Goal: Task Accomplishment & Management: Use online tool/utility

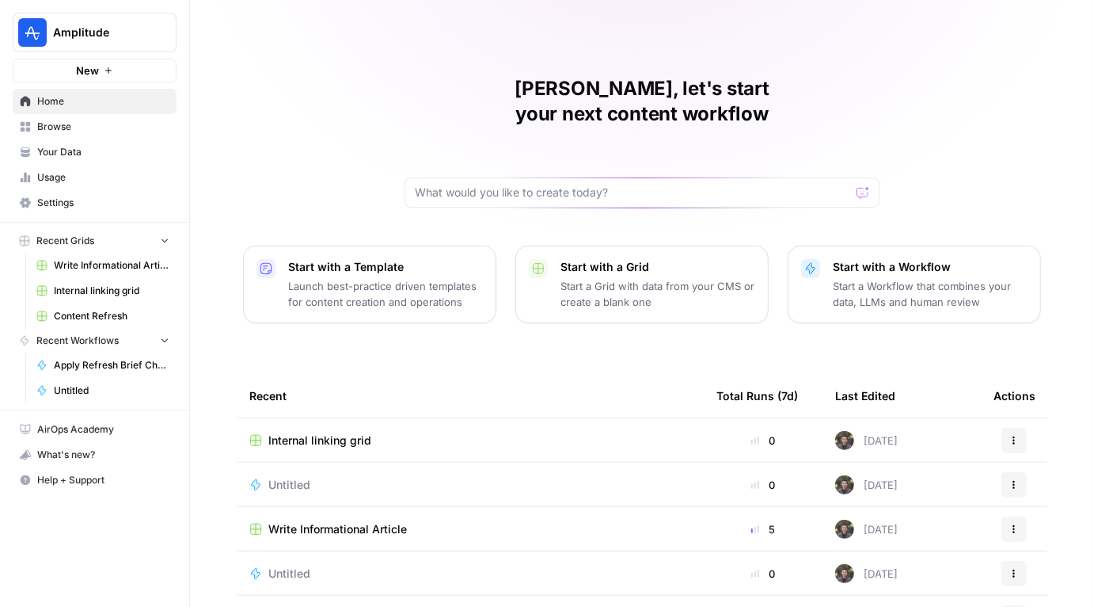
click at [273, 86] on div "Chris, let's start your next content workflow Start with a Template Launch best…" at bounding box center [642, 377] width 904 height 754
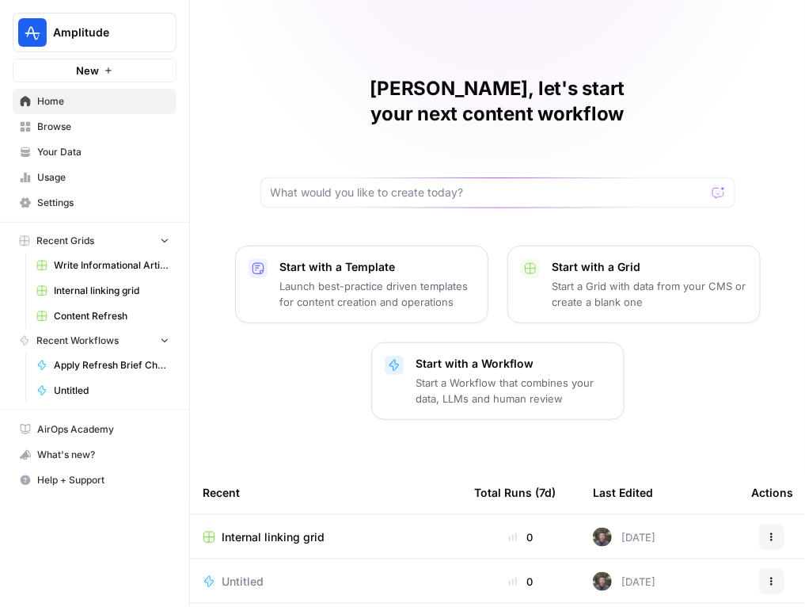
click at [275, 33] on div "Chris, let's start your next content workflow Start with a Template Launch best…" at bounding box center [497, 425] width 615 height 851
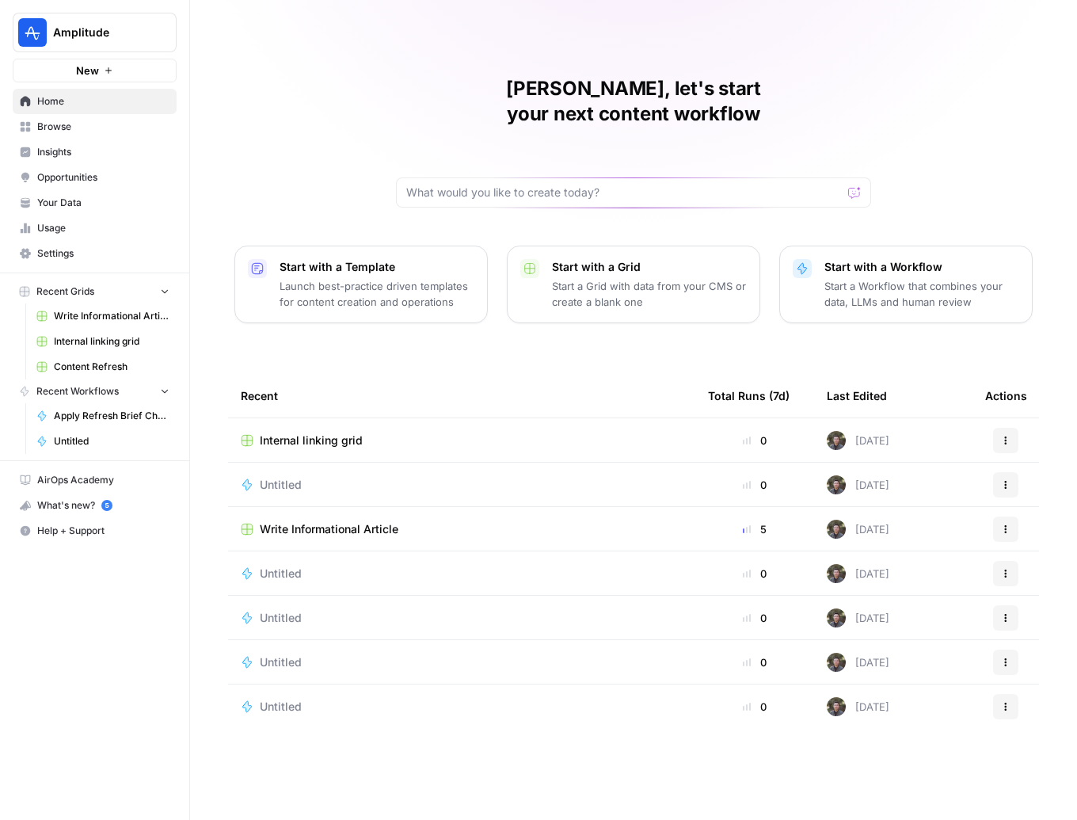
click at [74, 155] on span "Insights" at bounding box center [103, 152] width 132 height 14
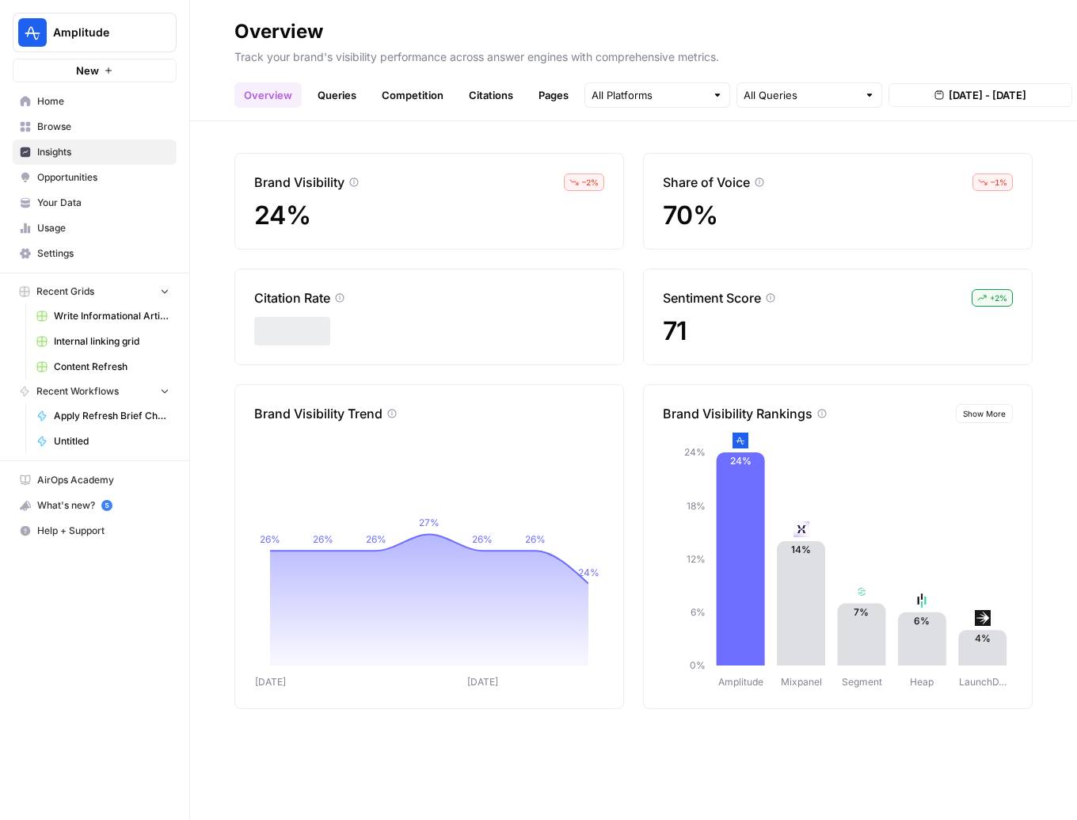
click at [599, 177] on span "– 2 %" at bounding box center [590, 182] width 17 height 13
click at [589, 178] on span "– 2 %" at bounding box center [590, 182] width 17 height 13
click at [343, 94] on link "Queries" at bounding box center [337, 94] width 58 height 25
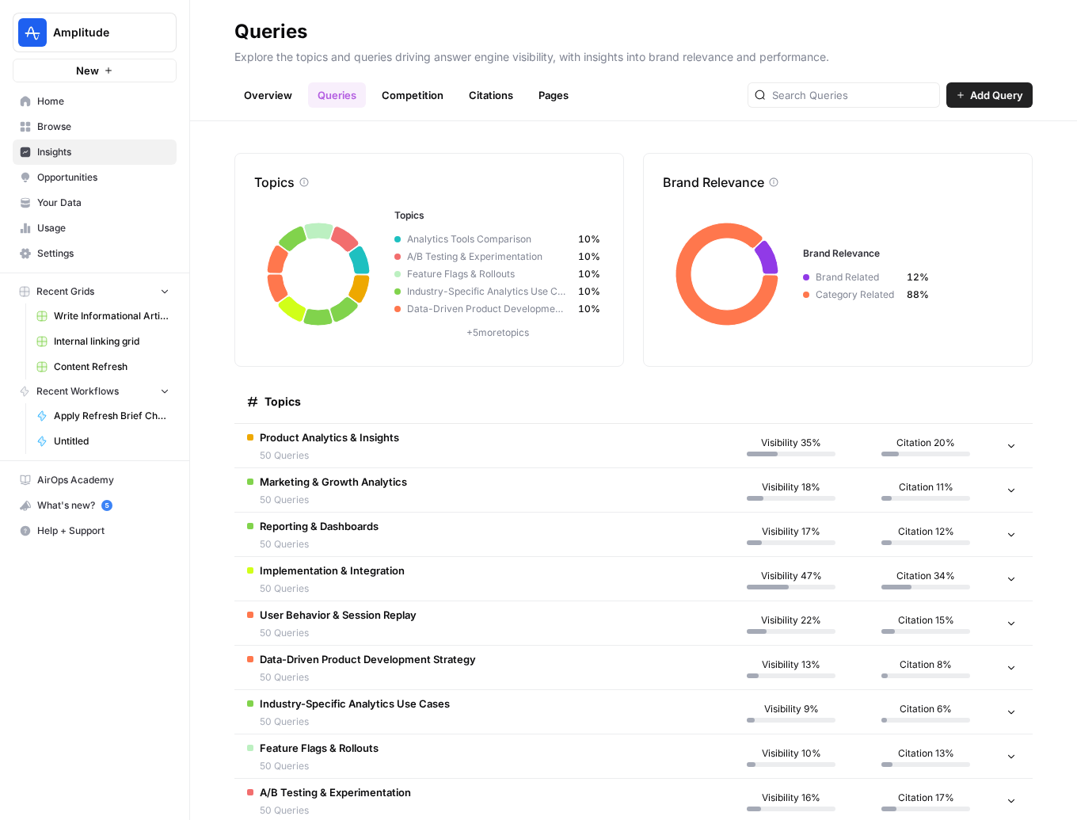
click at [565, 97] on link "Pages" at bounding box center [553, 94] width 49 height 25
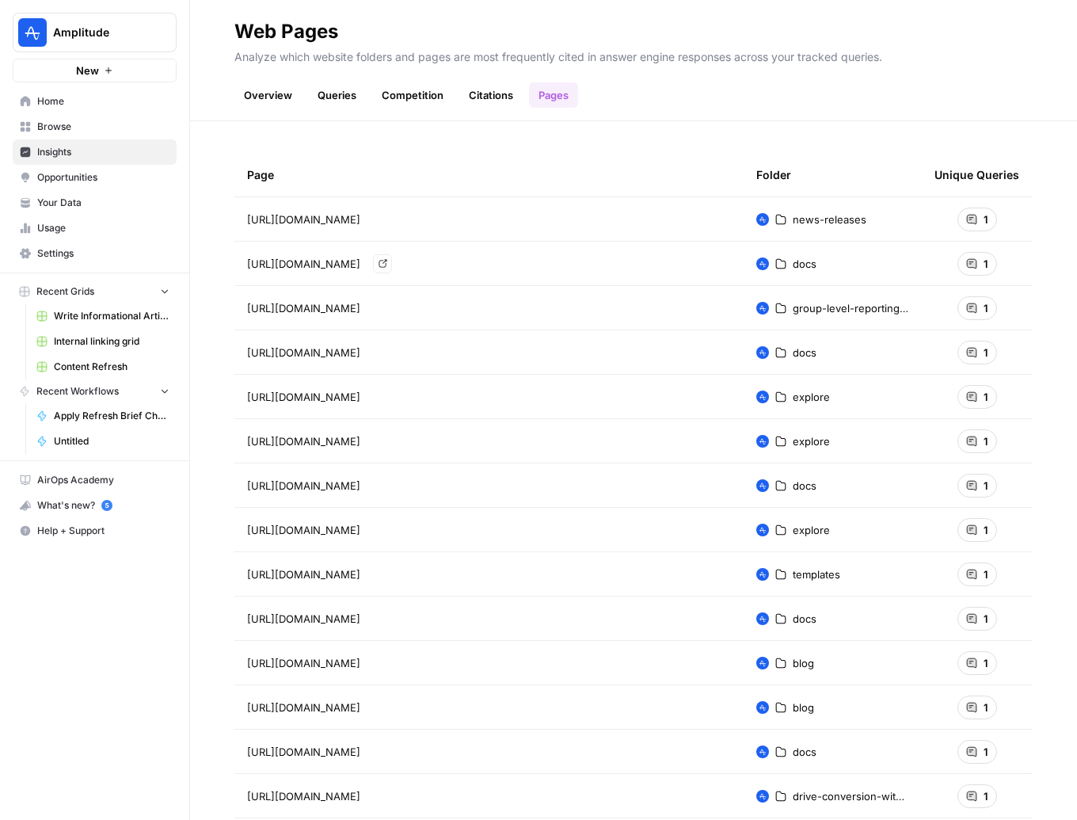
click at [360, 225] on span "https://investors.amplitude.com/news-releases/news-release-details/amplitude-an…" at bounding box center [303, 219] width 113 height 16
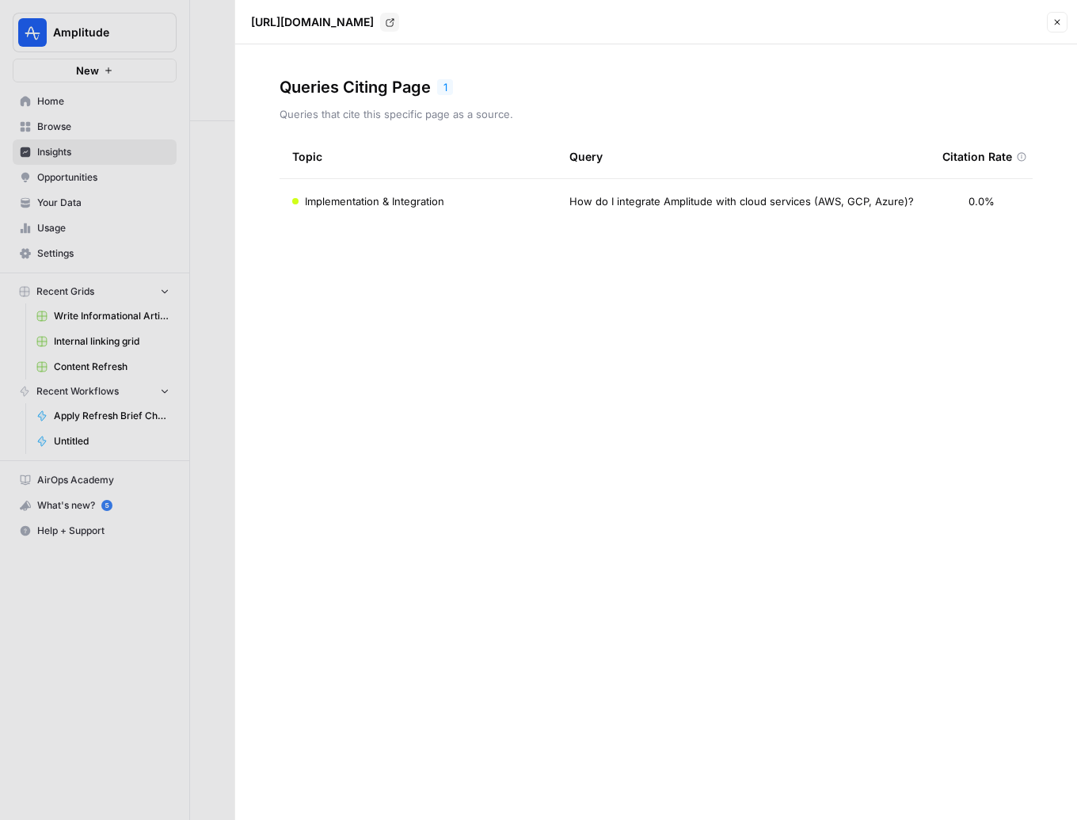
click at [692, 206] on span "How do I integrate Amplitude with cloud services (AWS, GCP, Azure)?" at bounding box center [741, 201] width 345 height 16
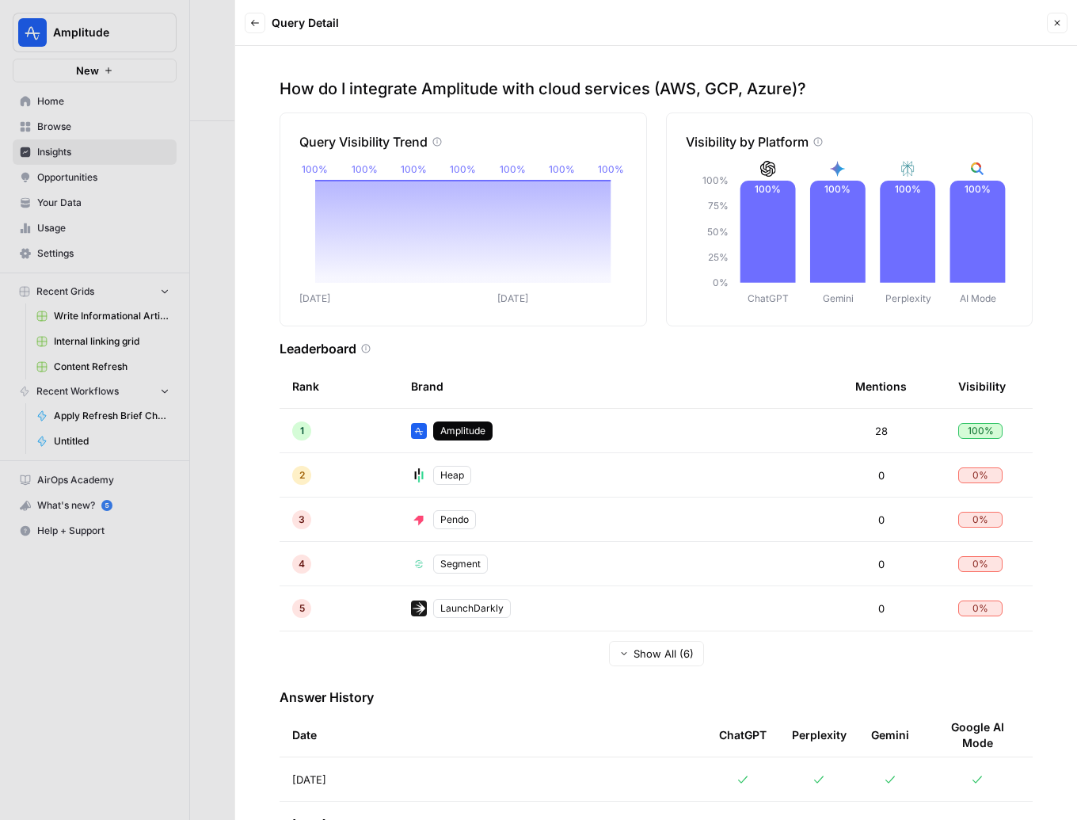
click at [258, 25] on icon "button" at bounding box center [255, 23] width 10 height 10
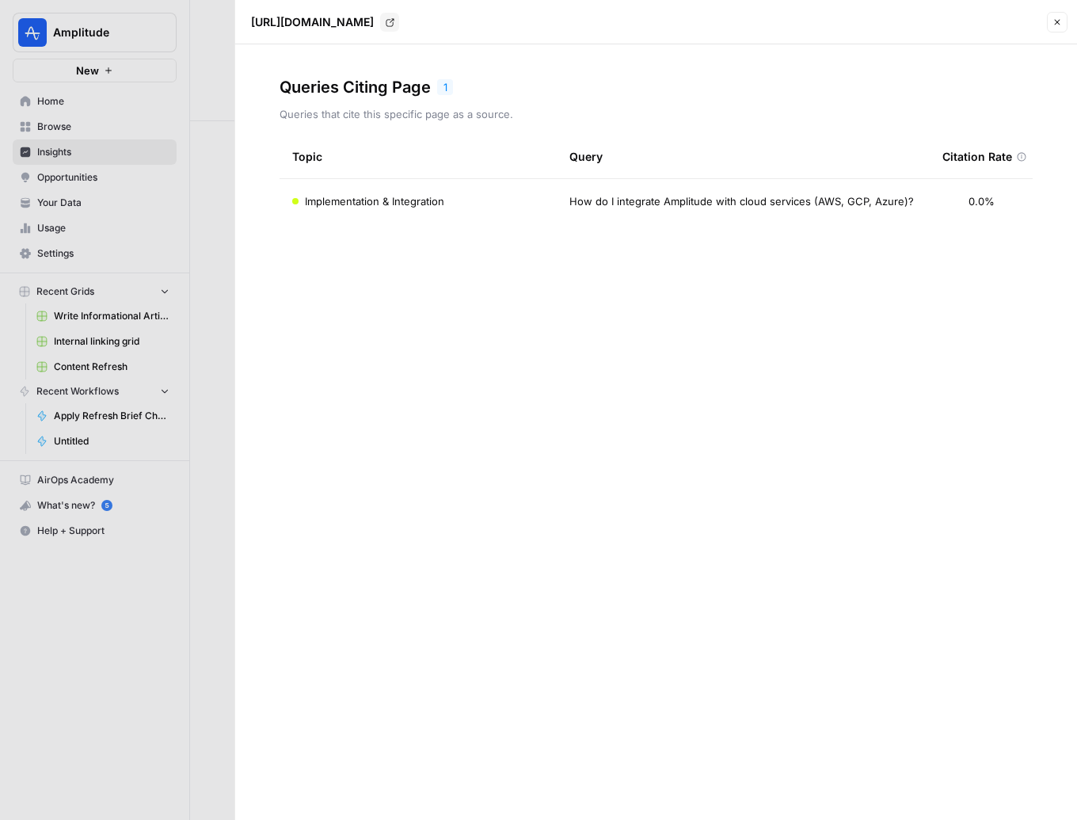
click at [1058, 25] on icon "button" at bounding box center [1058, 22] width 10 height 10
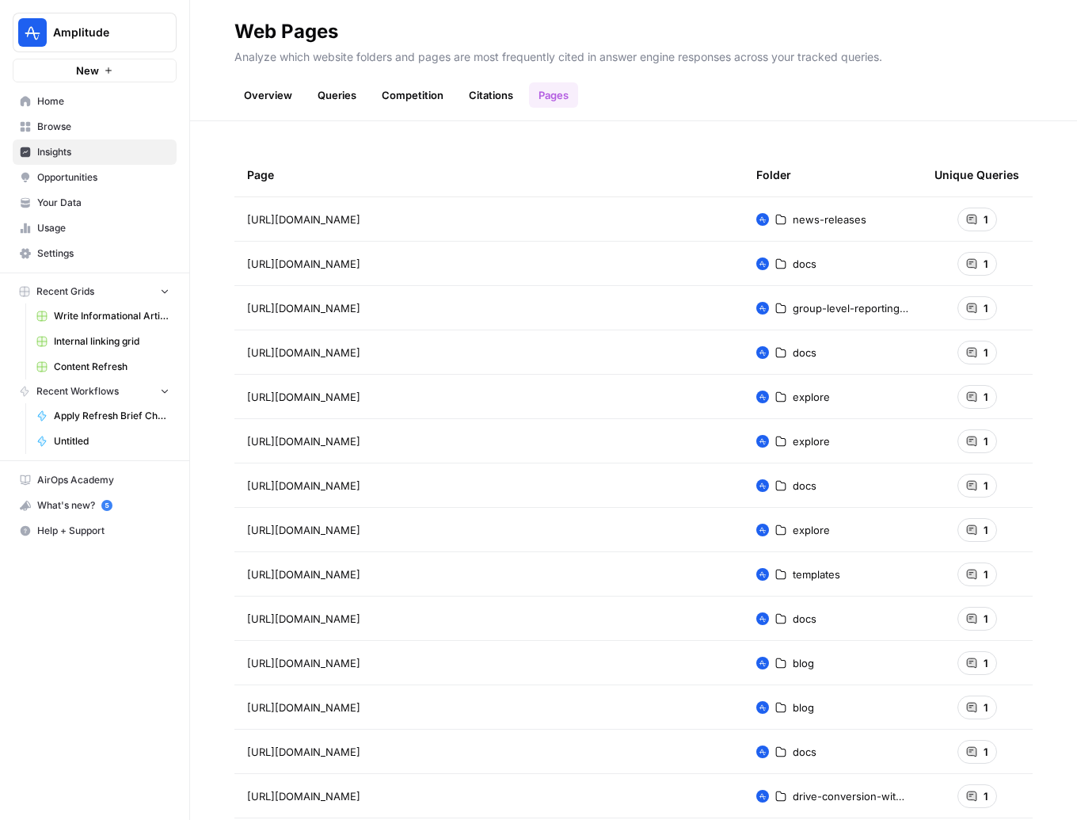
click at [977, 397] on icon at bounding box center [971, 396] width 11 height 11
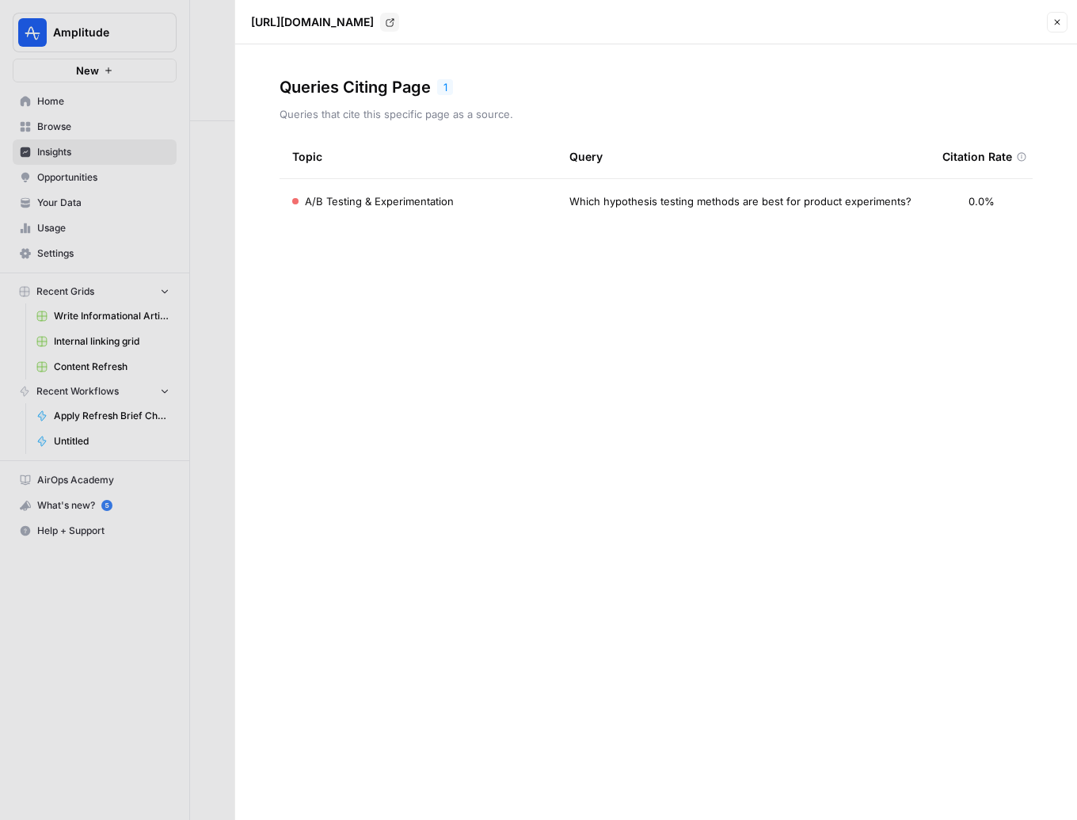
click at [667, 204] on span "Which hypothesis testing methods are best for product experiments?" at bounding box center [740, 201] width 342 height 16
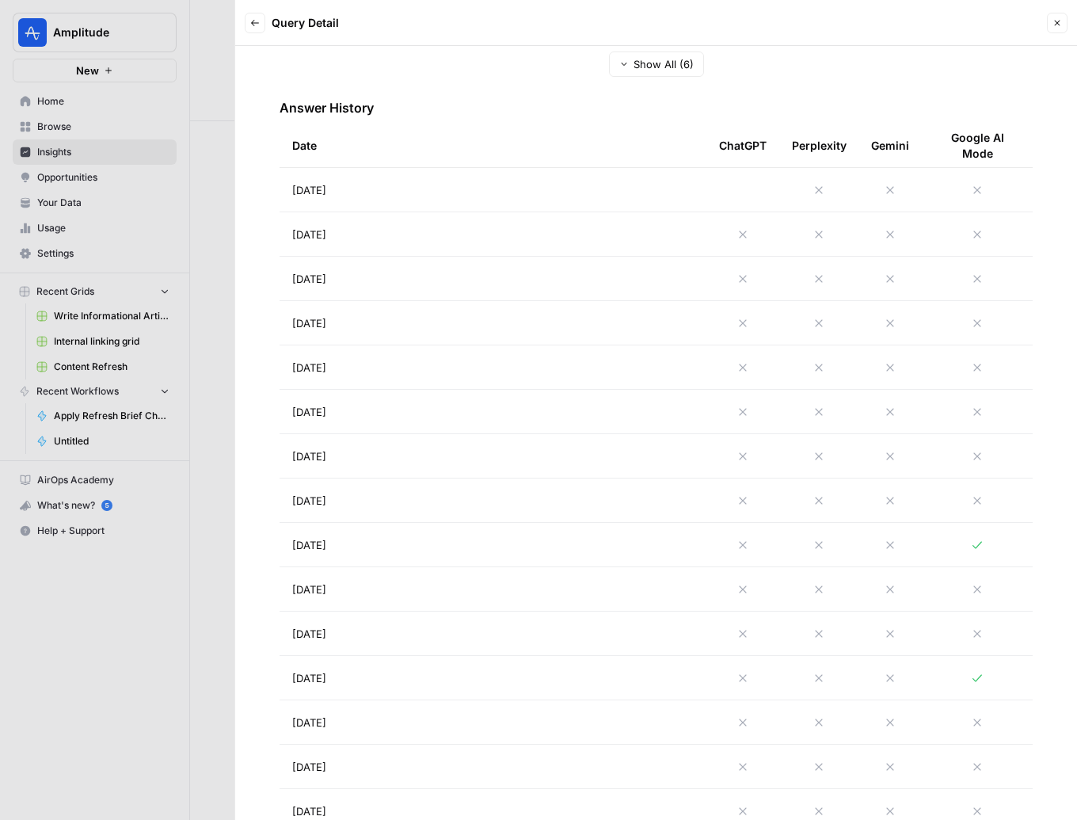
scroll to position [588, 0]
click at [737, 196] on td at bounding box center [742, 191] width 73 height 44
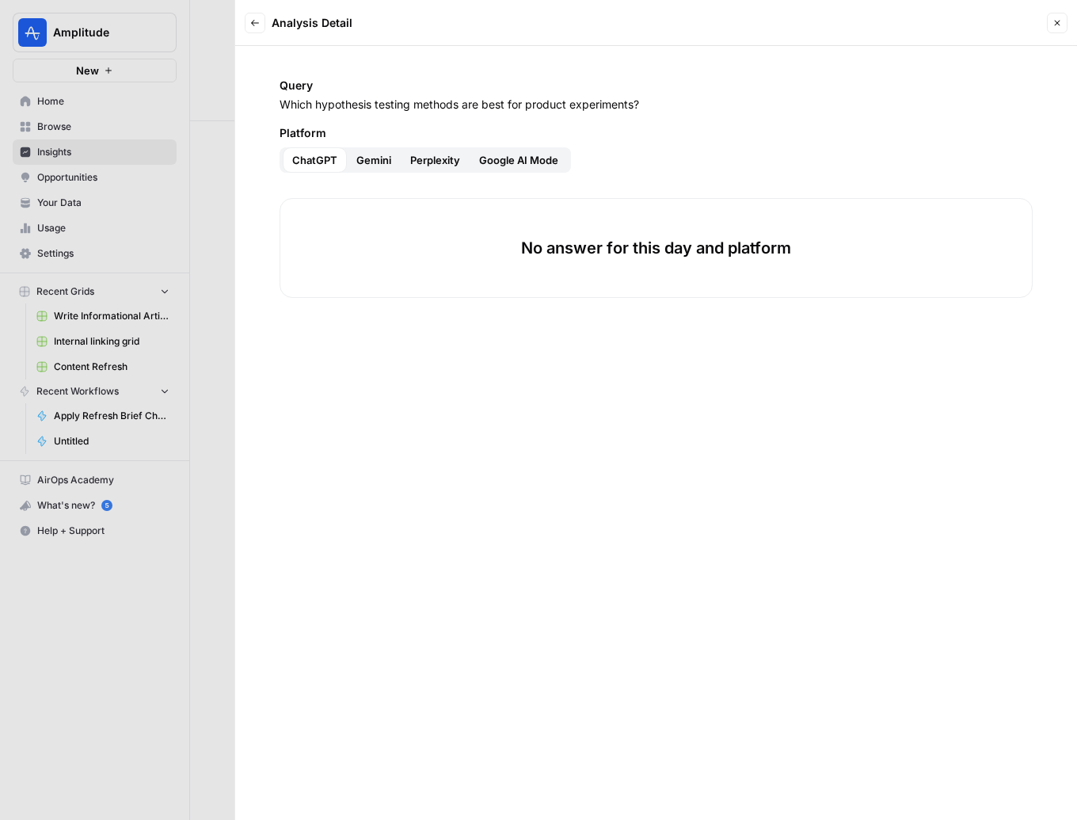
click at [261, 29] on button "Back" at bounding box center [255, 23] width 21 height 21
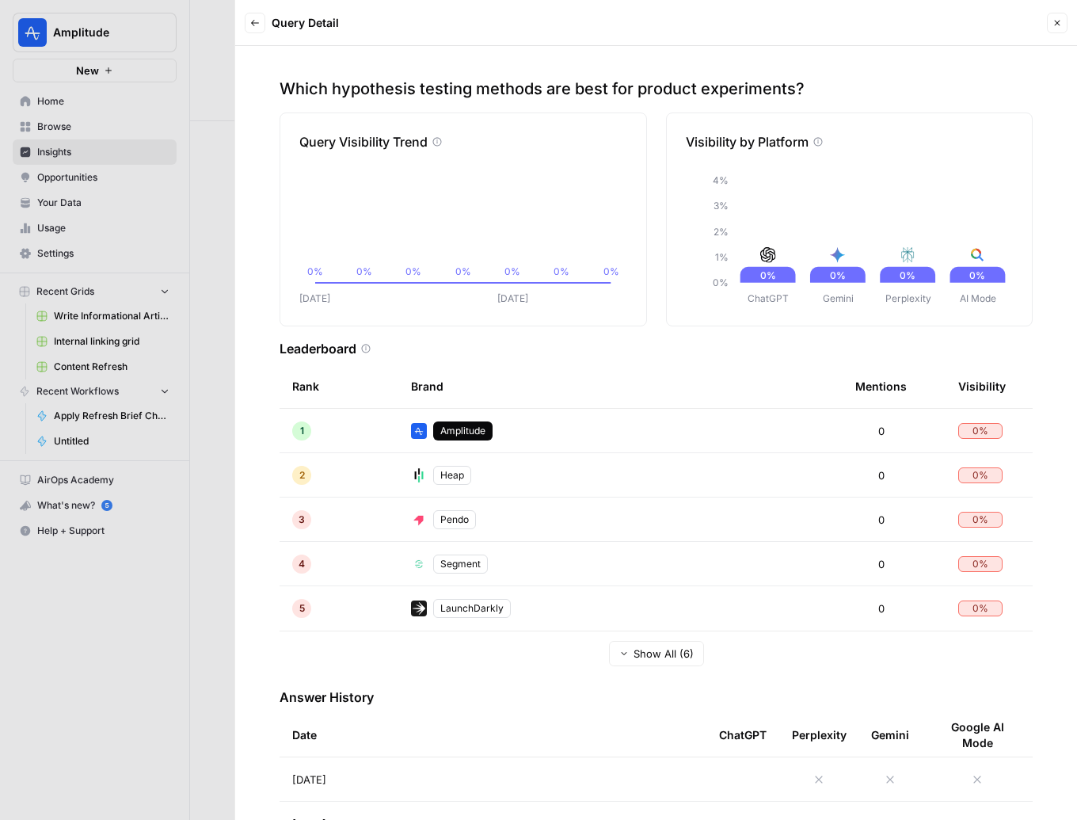
click at [250, 25] on icon "button" at bounding box center [255, 23] width 10 height 10
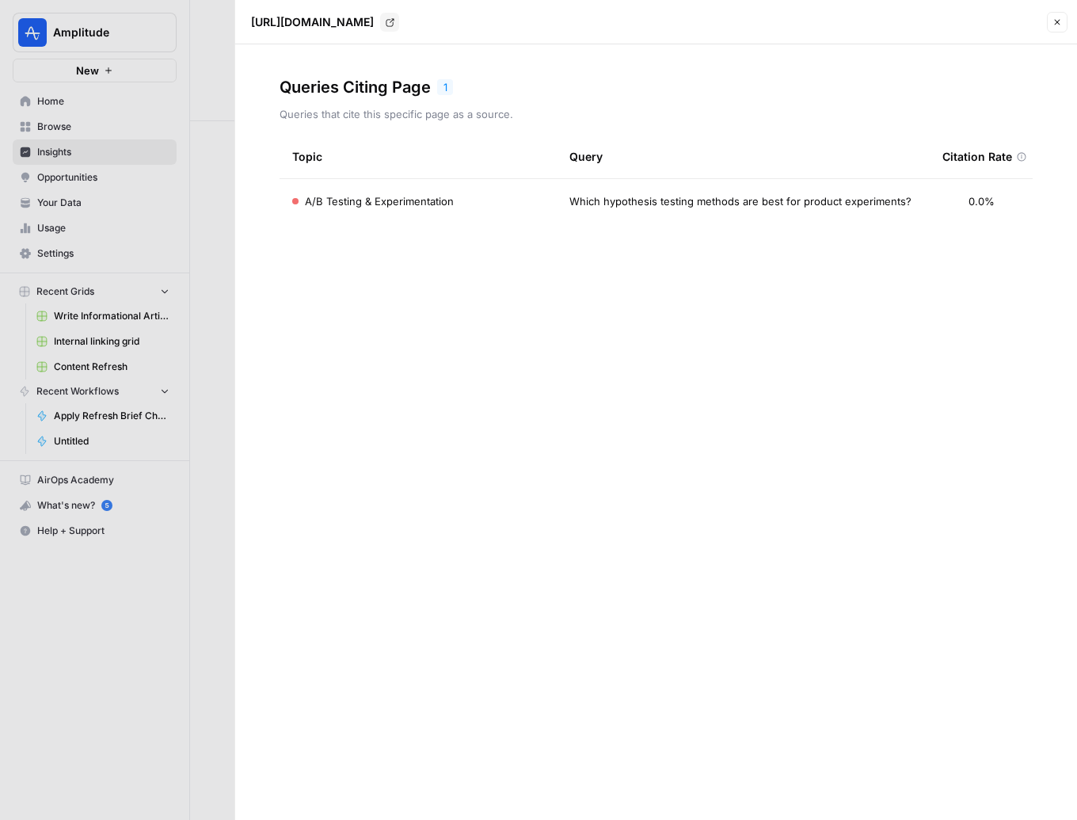
click at [96, 143] on div at bounding box center [538, 410] width 1077 height 820
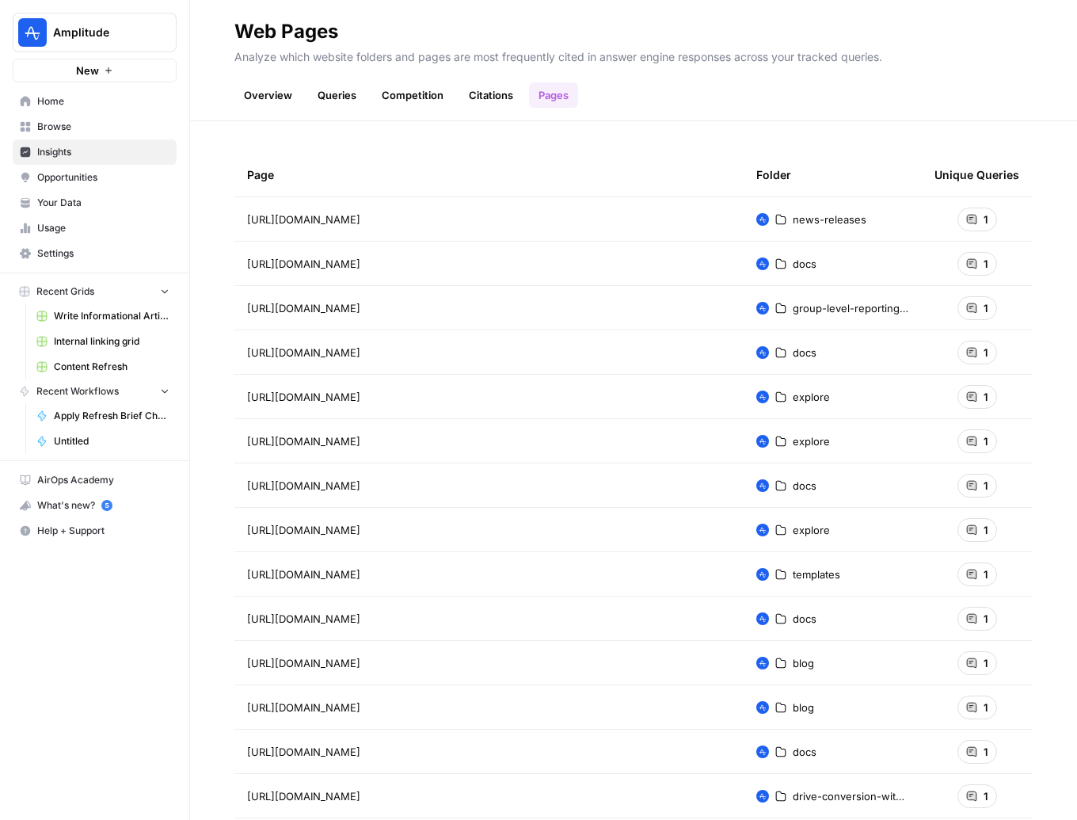
click at [76, 177] on span "Opportunities" at bounding box center [103, 177] width 132 height 14
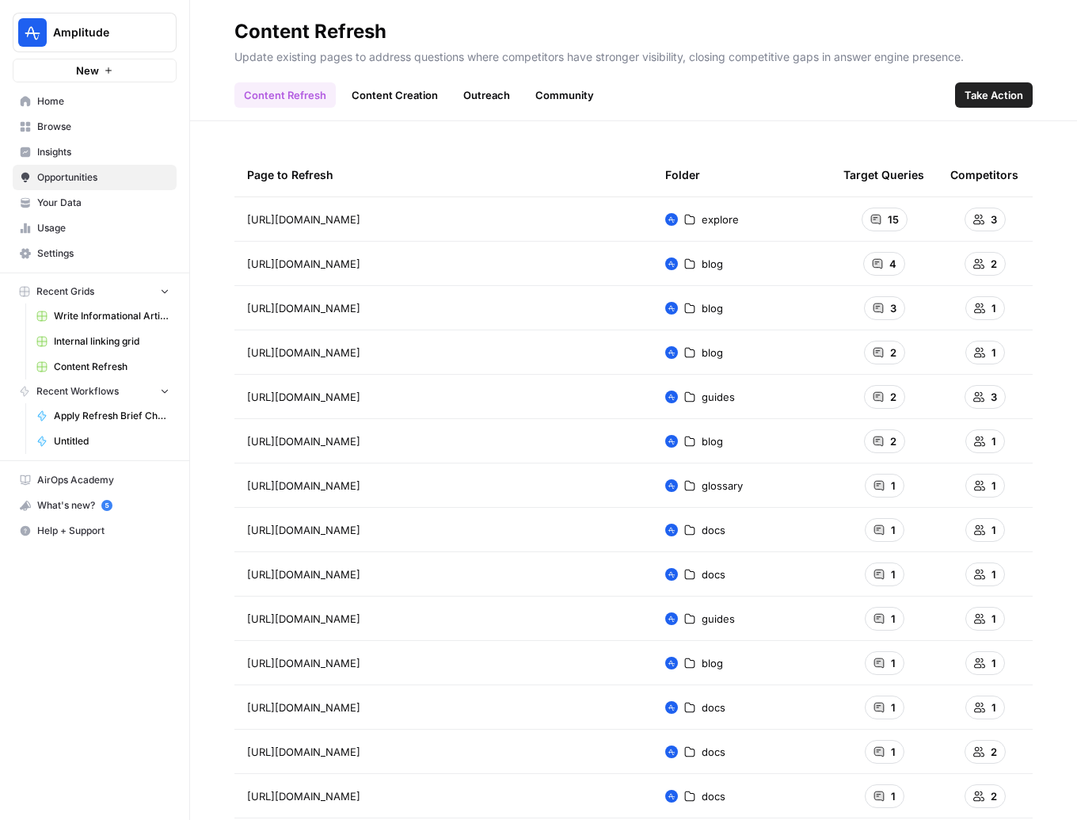
click at [895, 218] on span "15" at bounding box center [893, 219] width 11 height 16
click at [991, 97] on span "Take Action" at bounding box center [994, 95] width 59 height 16
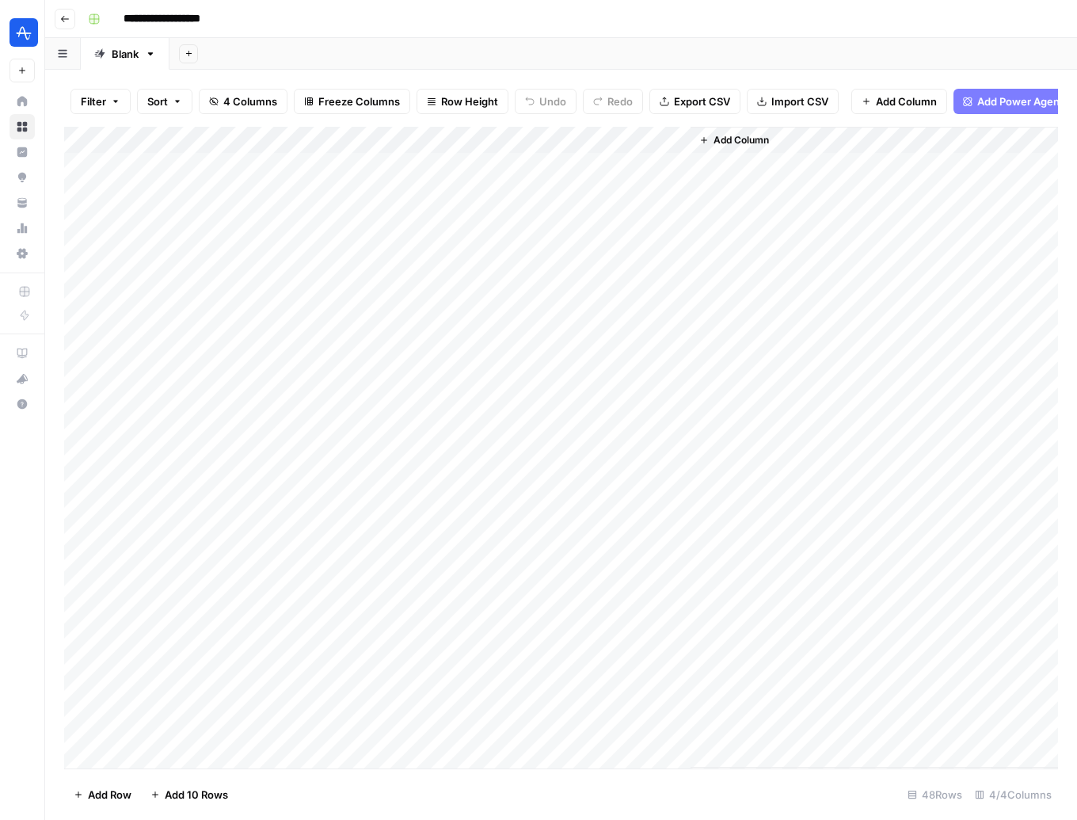
drag, startPoint x: 263, startPoint y: 144, endPoint x: 550, endPoint y: 164, distance: 288.2
click at [538, 162] on div "Add Column" at bounding box center [561, 447] width 994 height 641
click at [748, 159] on div "Add Column" at bounding box center [561, 447] width 994 height 641
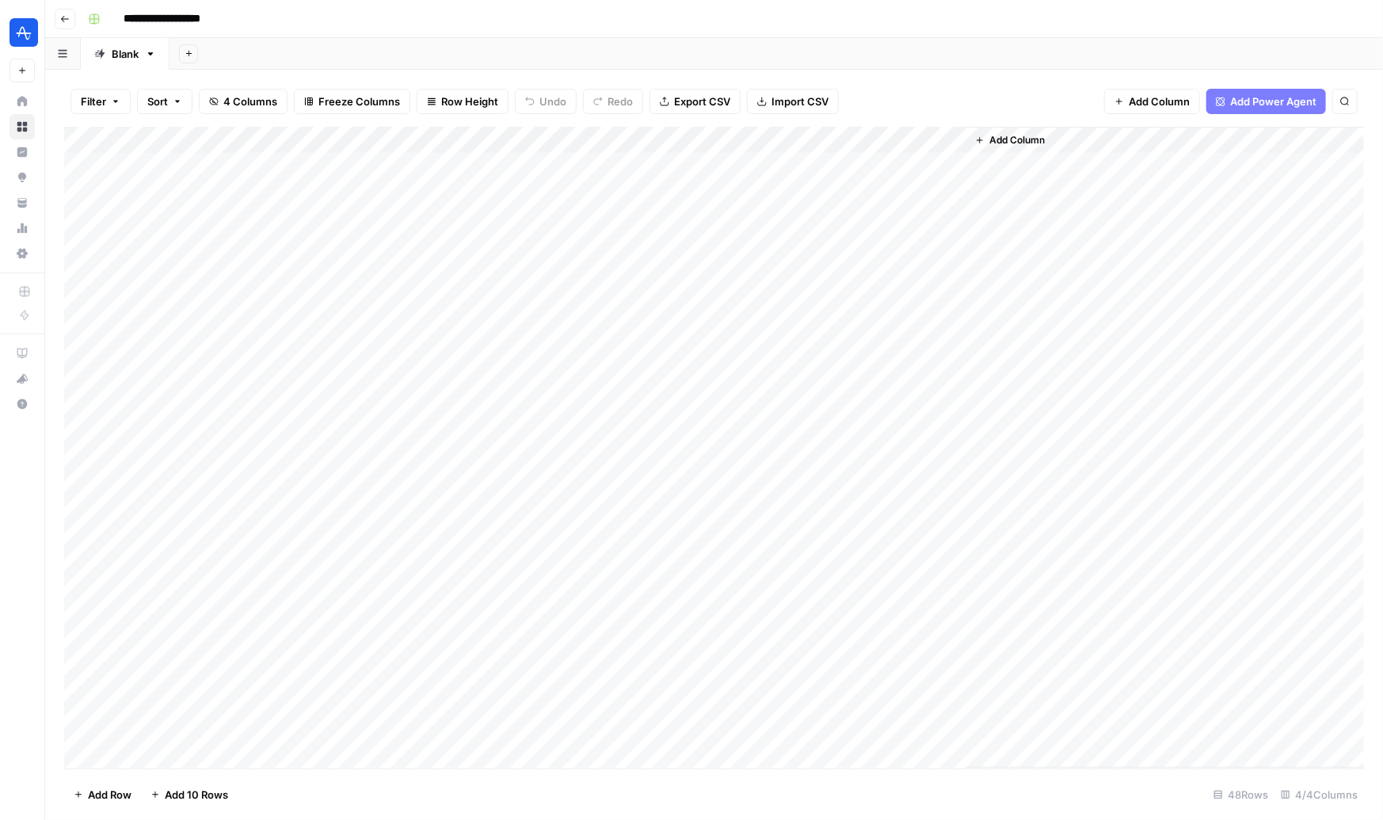
click at [934, 164] on div "Add Column" at bounding box center [714, 447] width 1300 height 641
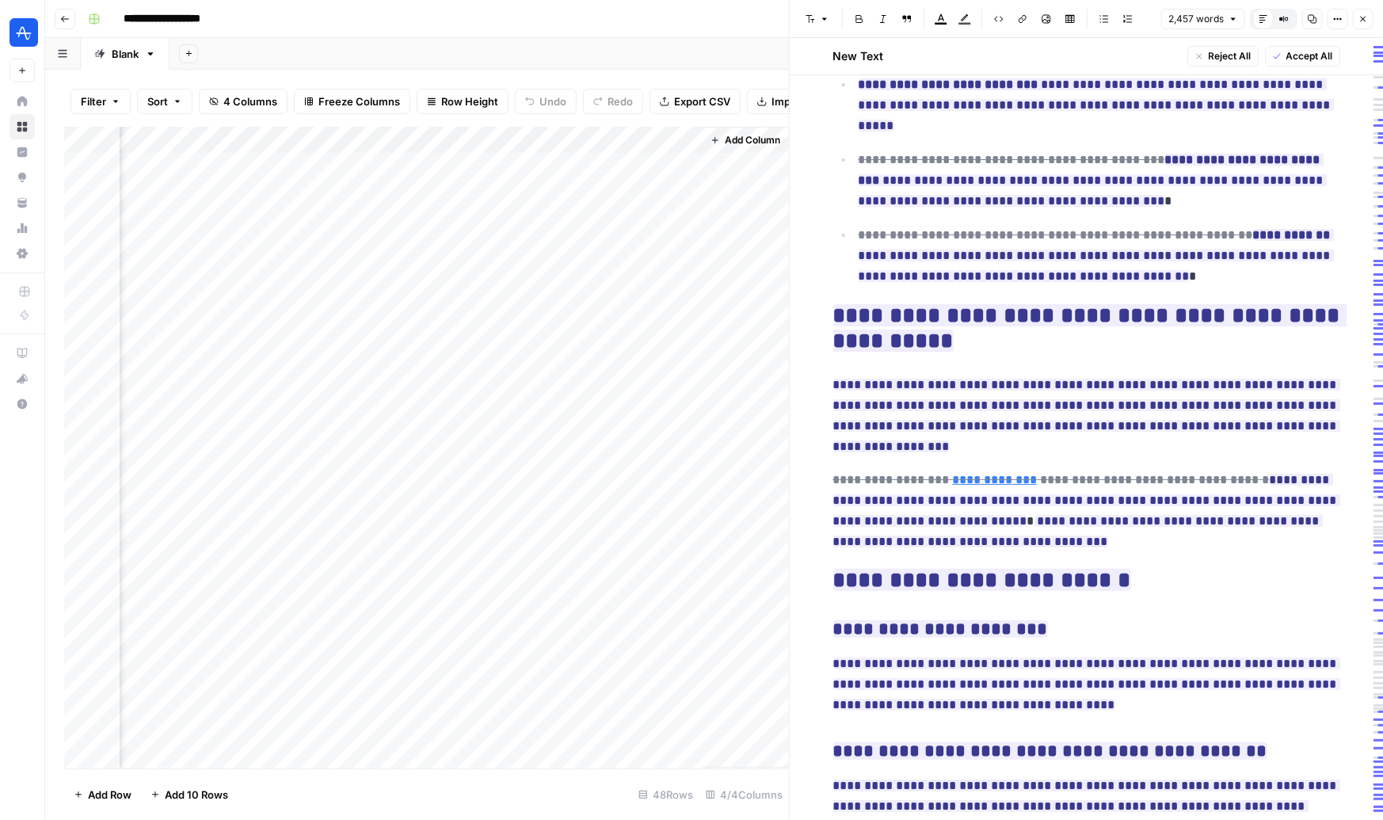
scroll to position [6845, 0]
